Goal: Understand process/instructions: Learn about a topic

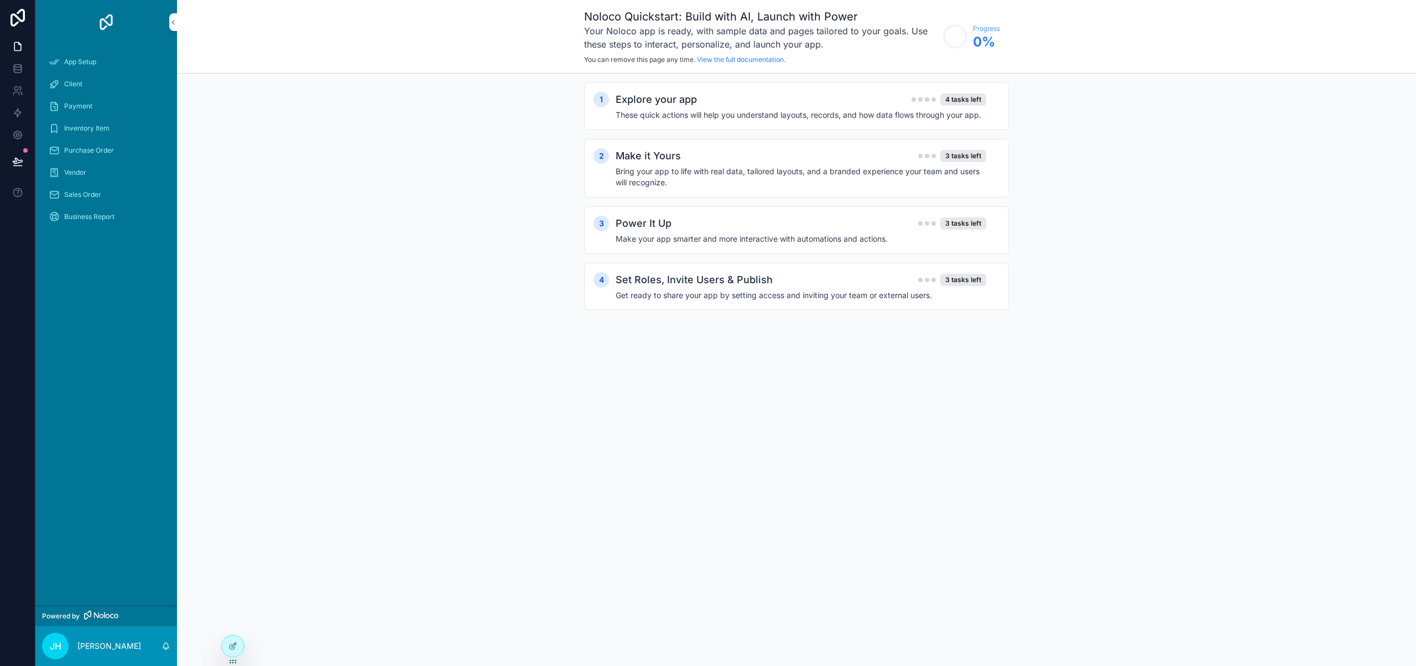
click at [832, 228] on div "Power It Up 3 tasks left" at bounding box center [801, 223] width 371 height 15
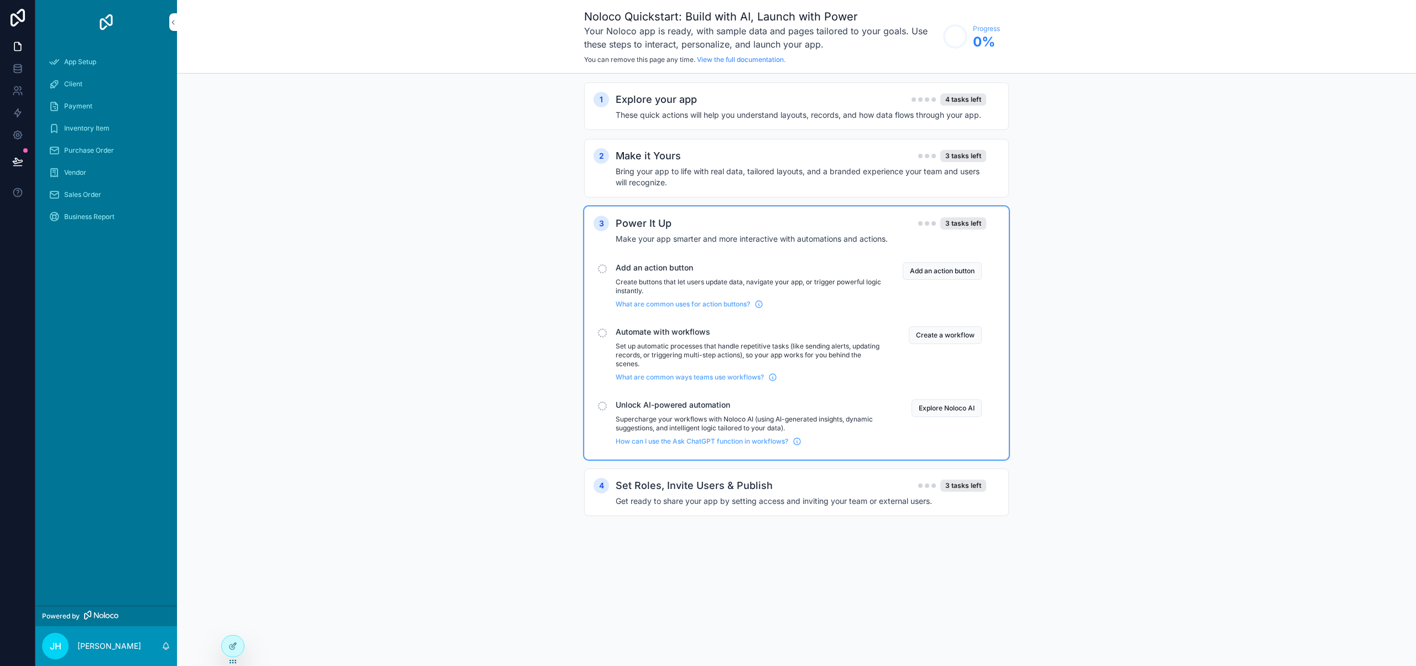
click at [962, 413] on button "Explore Noloco AI" at bounding box center [946, 408] width 70 height 18
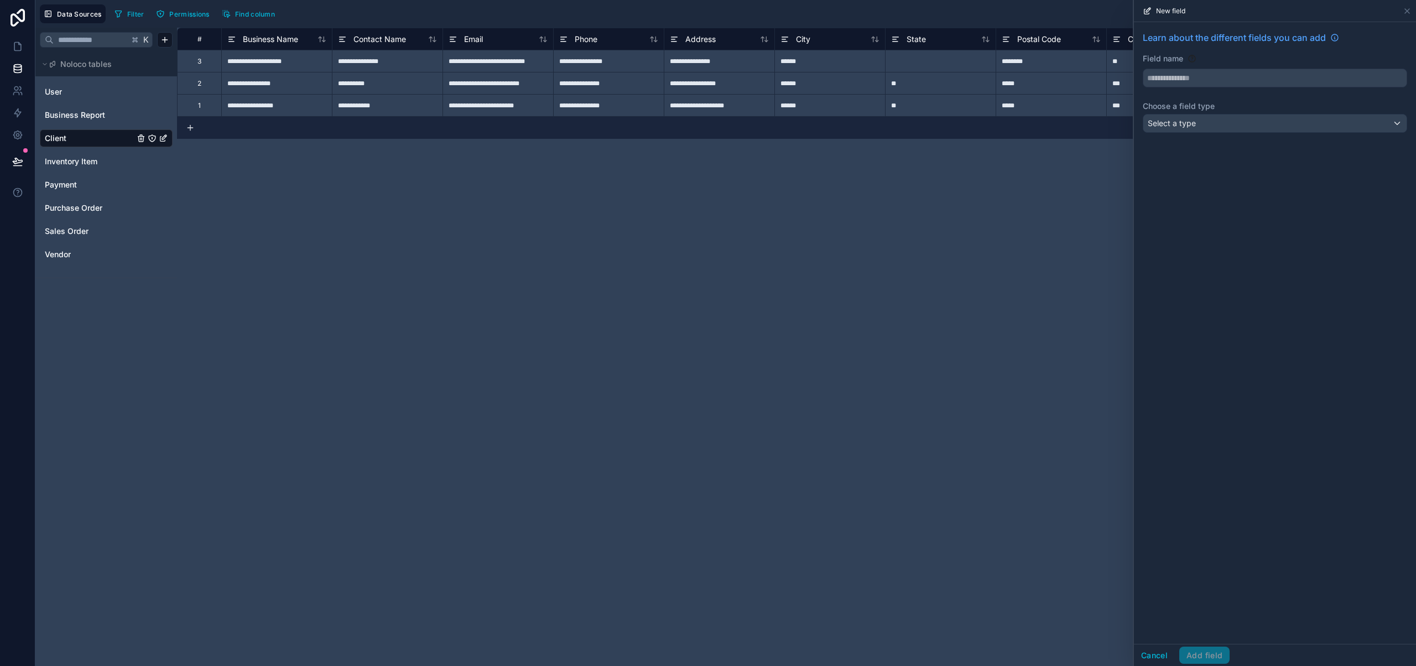
click at [529, 352] on div "**********" at bounding box center [796, 347] width 1239 height 638
click at [236, 14] on span "Find column" at bounding box center [255, 14] width 40 height 8
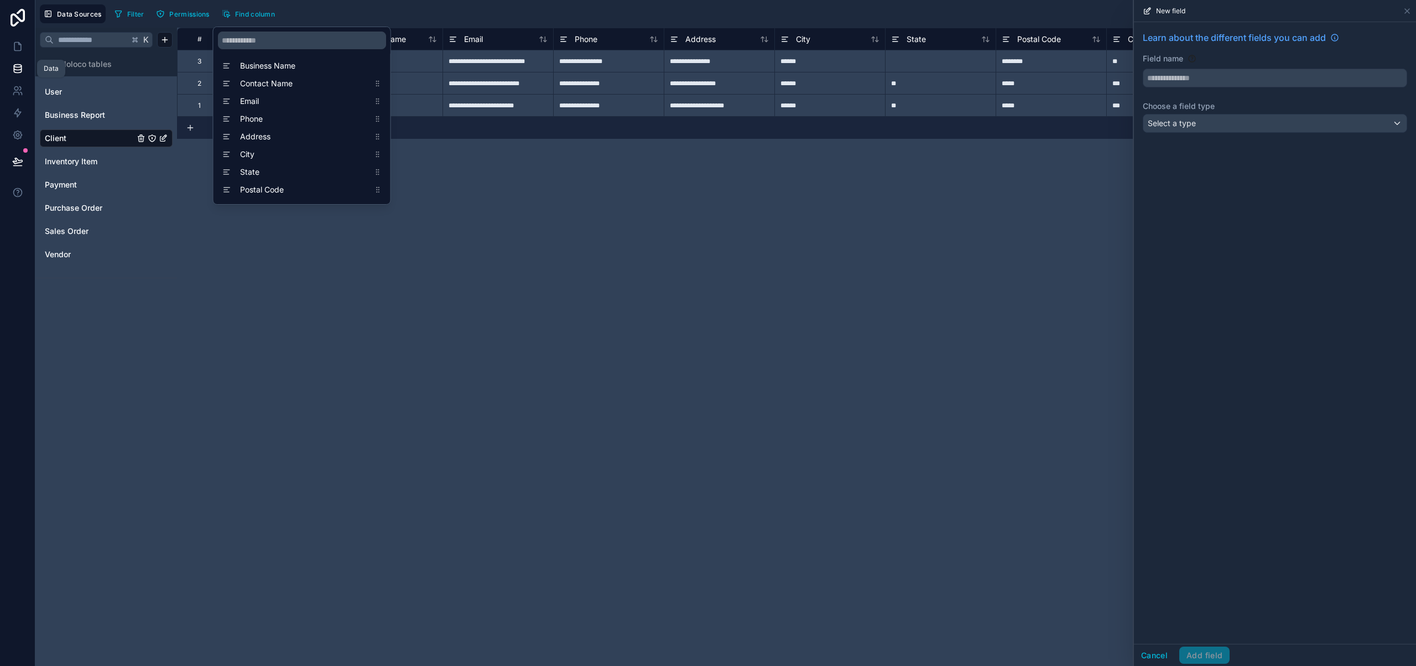
click at [22, 72] on icon at bounding box center [17, 68] width 11 height 11
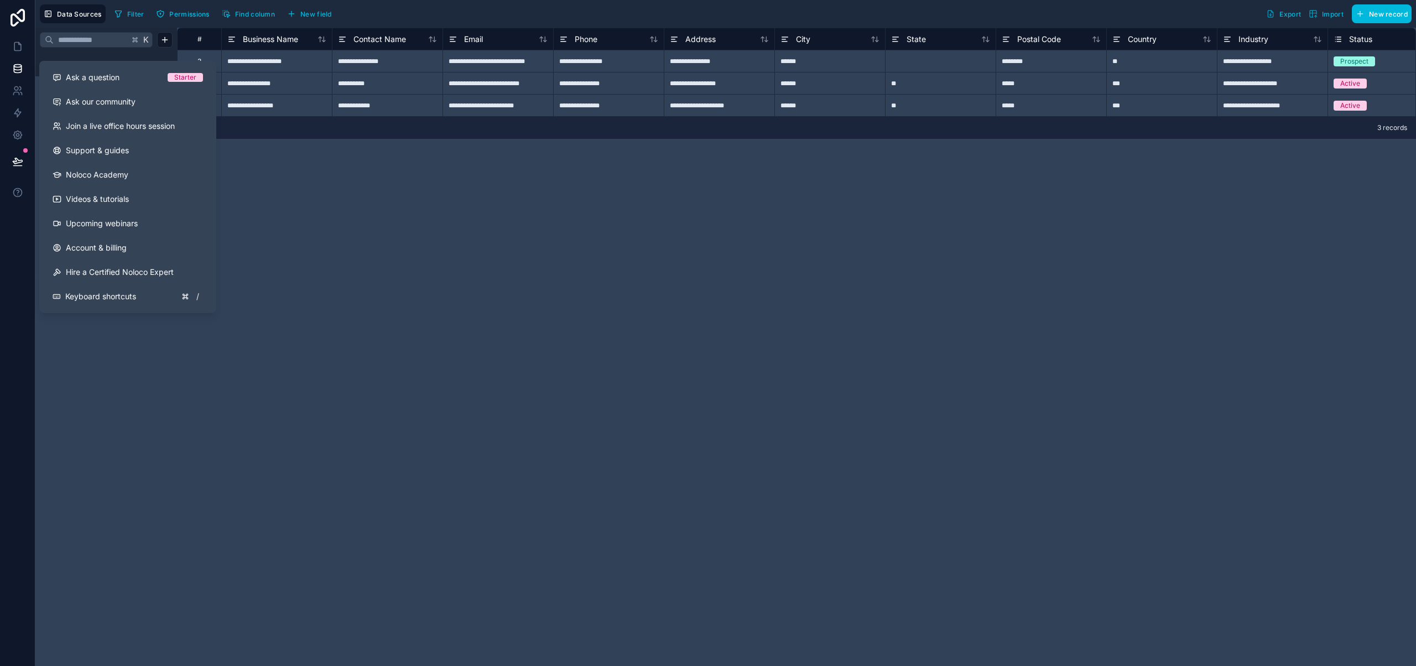
click at [101, 84] on button "Ask a question Starter" at bounding box center [128, 77] width 168 height 24
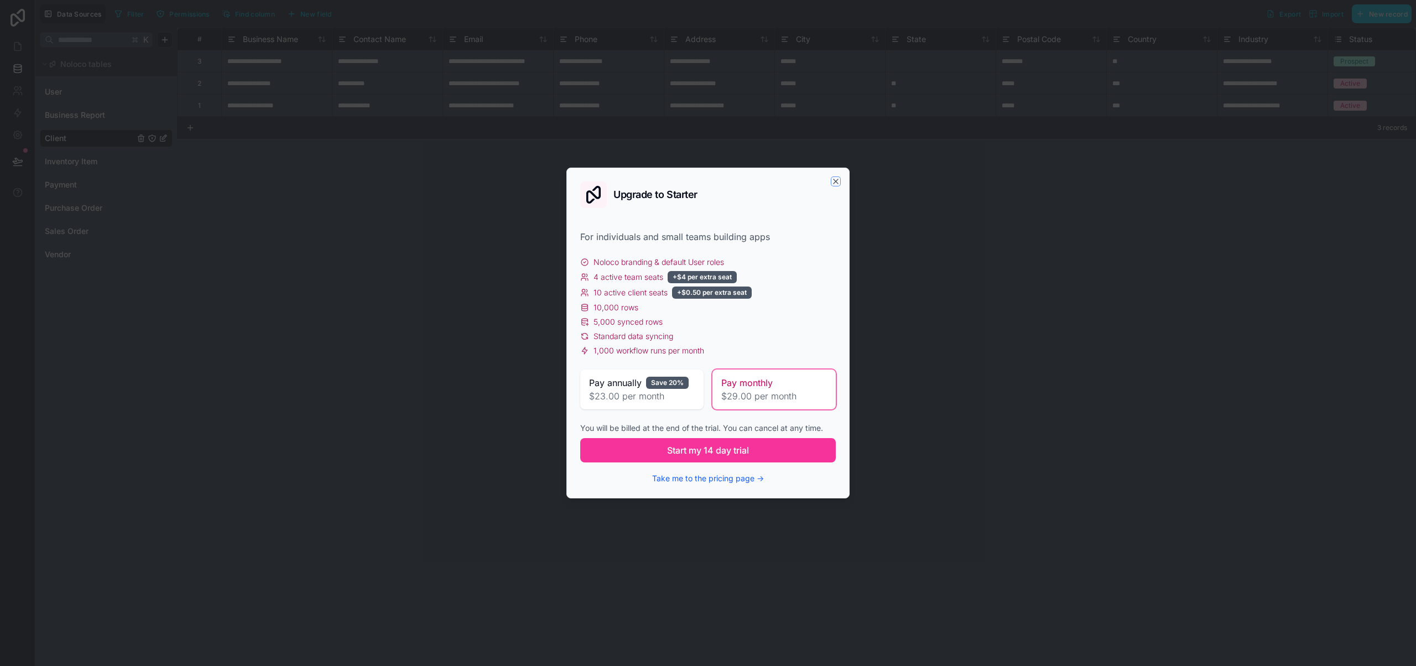
click at [840, 183] on icon "button" at bounding box center [835, 181] width 9 height 9
